Goal: Use online tool/utility: Use online tool/utility

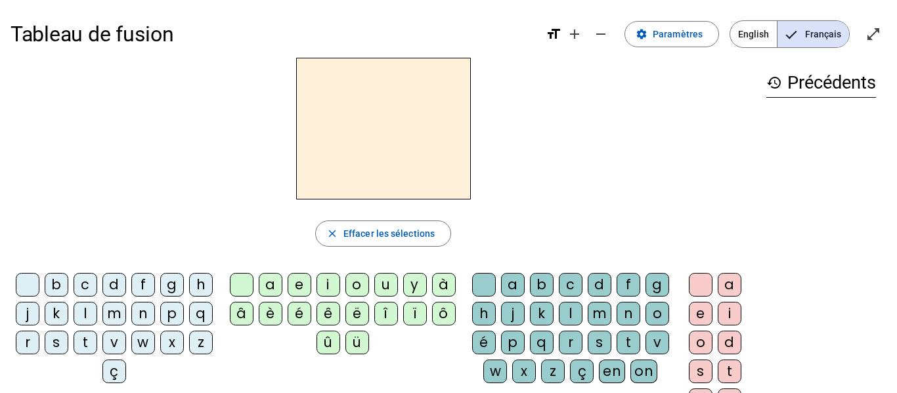
click at [155, 316] on div "n" at bounding box center [143, 314] width 24 height 24
click at [357, 285] on div "o" at bounding box center [357, 285] width 24 height 24
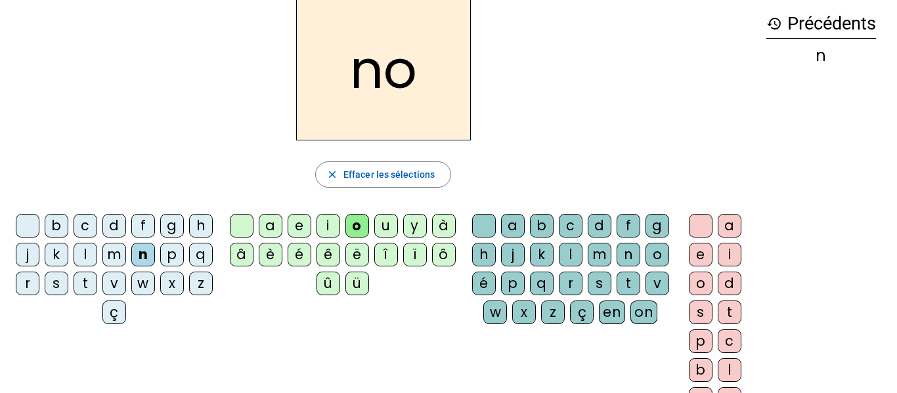
scroll to position [62, 0]
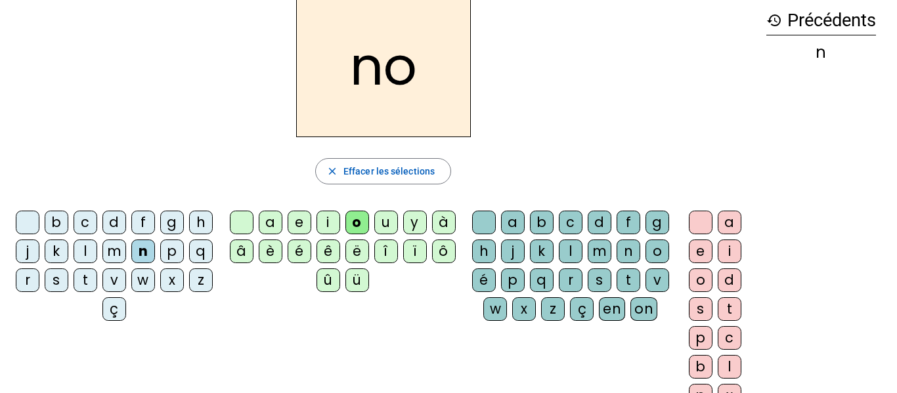
click at [617, 292] on div "t" at bounding box center [629, 281] width 24 height 24
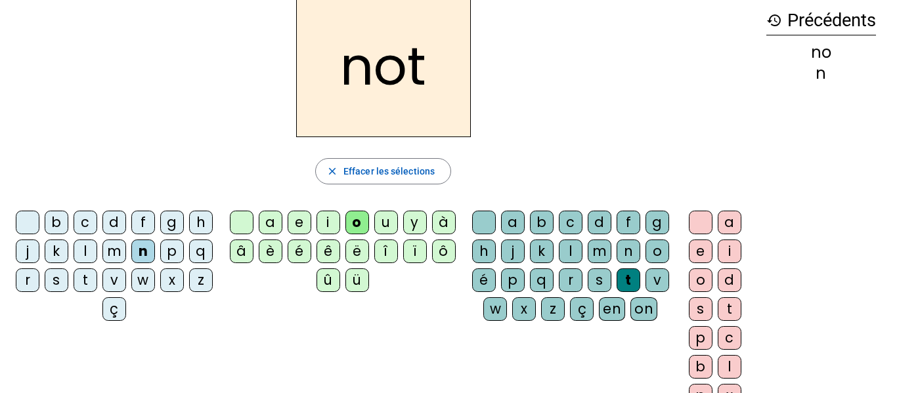
click at [699, 248] on div "e" at bounding box center [701, 252] width 24 height 24
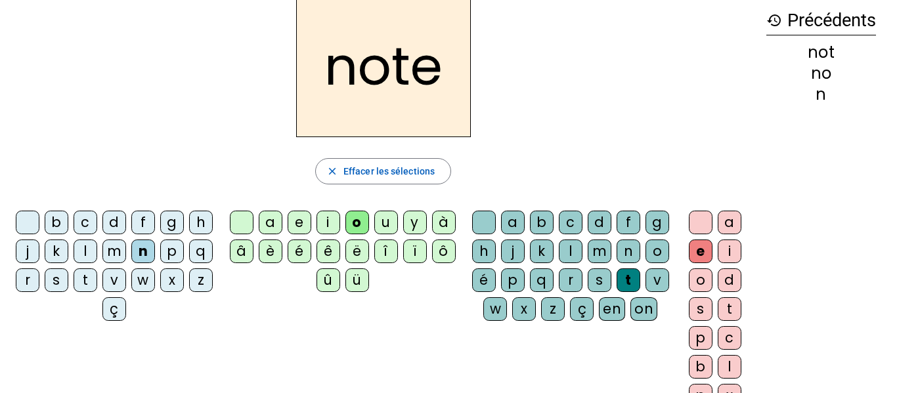
scroll to position [0, 0]
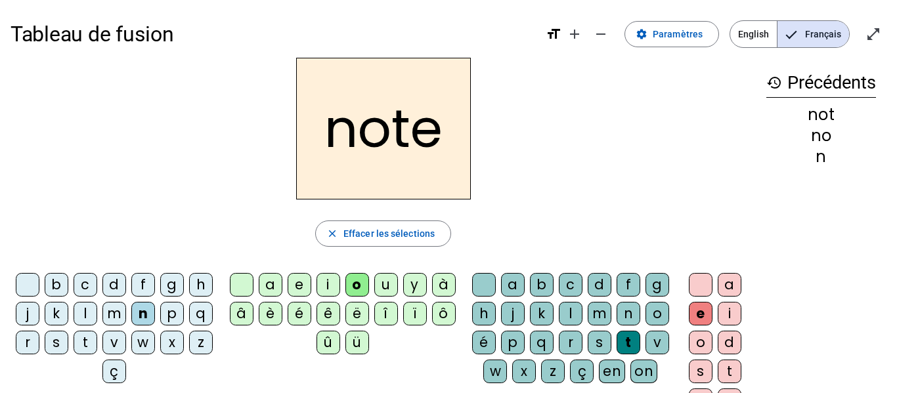
click at [356, 138] on h2 "note" at bounding box center [383, 129] width 175 height 142
click at [410, 146] on h2 "note" at bounding box center [383, 129] width 175 height 142
click at [360, 130] on h2 "note" at bounding box center [383, 129] width 175 height 142
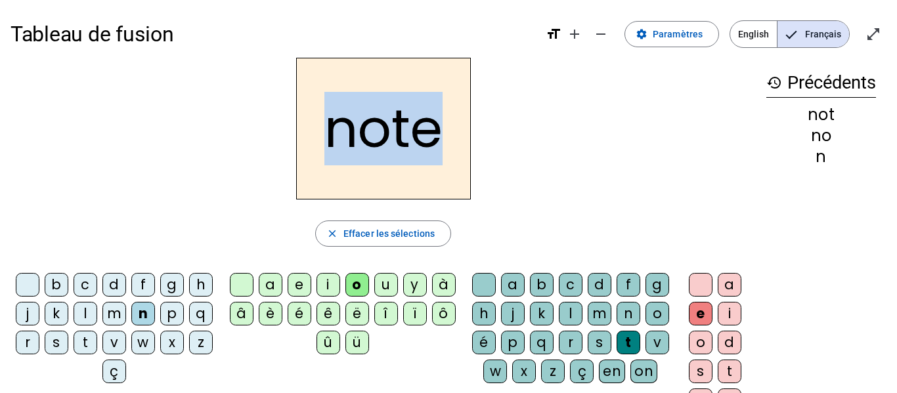
click at [360, 130] on h2 "note" at bounding box center [383, 129] width 175 height 142
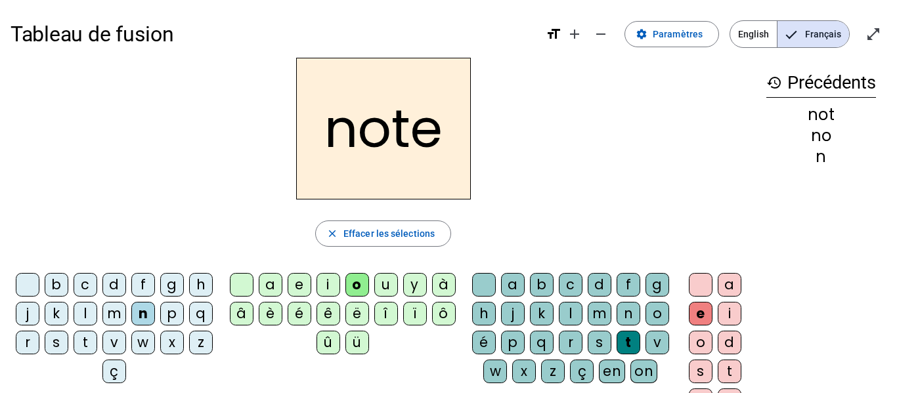
click at [395, 202] on div "note close Effacer les sélections b c d f g h j k l m n p q r s t v w x z ç a e…" at bounding box center [383, 269] width 745 height 423
click at [354, 129] on h2 "note" at bounding box center [383, 129] width 175 height 142
click at [363, 143] on h2 "note" at bounding box center [383, 129] width 175 height 142
click at [126, 343] on div "v" at bounding box center [114, 343] width 24 height 24
